Goal: Find specific page/section: Find specific page/section

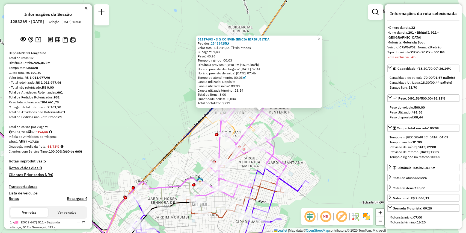
select select "**********"
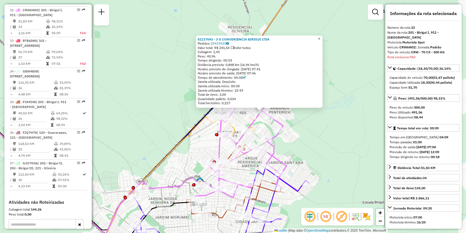
click at [320, 37] on span "×" at bounding box center [319, 38] width 2 height 5
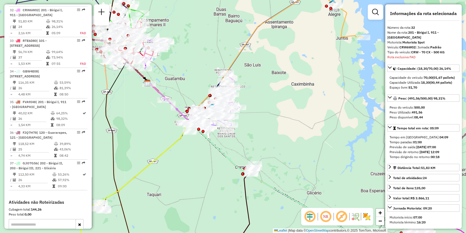
drag, startPoint x: 192, startPoint y: 66, endPoint x: 208, endPoint y: 95, distance: 33.4
click at [208, 95] on div "Janela de atendimento Grade de atendimento Capacidade Transportadoras Veículos …" at bounding box center [233, 116] width 466 height 233
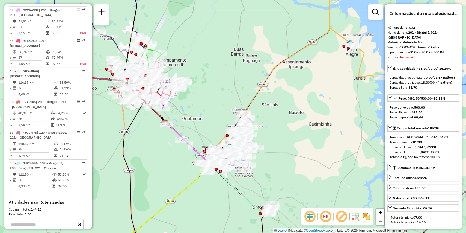
drag, startPoint x: 206, startPoint y: 76, endPoint x: 211, endPoint y: 107, distance: 31.6
click at [211, 107] on div "Janela de atendimento Grade de atendimento Capacidade Transportadoras Veículos …" at bounding box center [233, 116] width 466 height 233
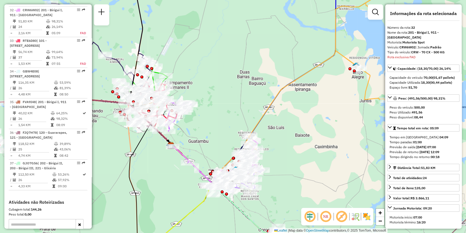
drag, startPoint x: 199, startPoint y: 74, endPoint x: 209, endPoint y: 121, distance: 48.4
click at [209, 121] on div "Janela de atendimento Grade de atendimento Capacidade Transportadoras Veículos …" at bounding box center [233, 116] width 466 height 233
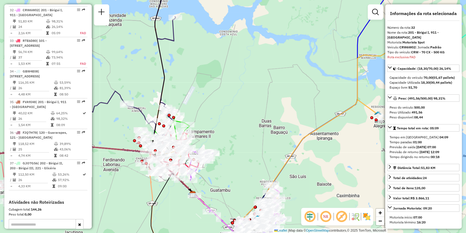
drag, startPoint x: 180, startPoint y: 100, endPoint x: 206, endPoint y: 113, distance: 28.3
click at [206, 113] on div "Janela de atendimento Grade de atendimento Capacidade Transportadoras Veículos …" at bounding box center [233, 116] width 466 height 233
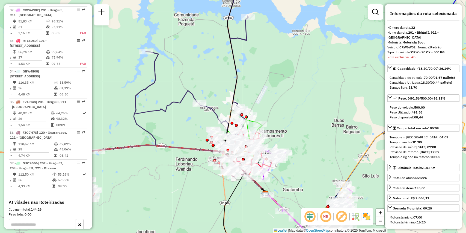
drag, startPoint x: 151, startPoint y: 91, endPoint x: 211, endPoint y: 82, distance: 61.1
click at [211, 82] on div "Janela de atendimento Grade de atendimento Capacidade Transportadoras Veículos …" at bounding box center [233, 116] width 466 height 233
